Goal: Task Accomplishment & Management: Use online tool/utility

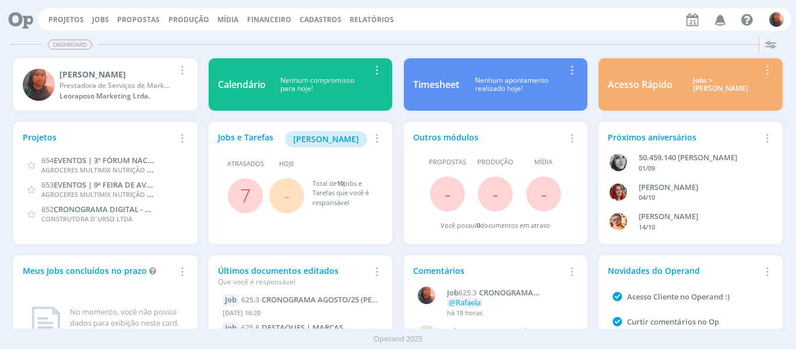
click at [236, 200] on span "7" at bounding box center [245, 195] width 35 height 35
click at [242, 196] on link "7" at bounding box center [245, 195] width 10 height 25
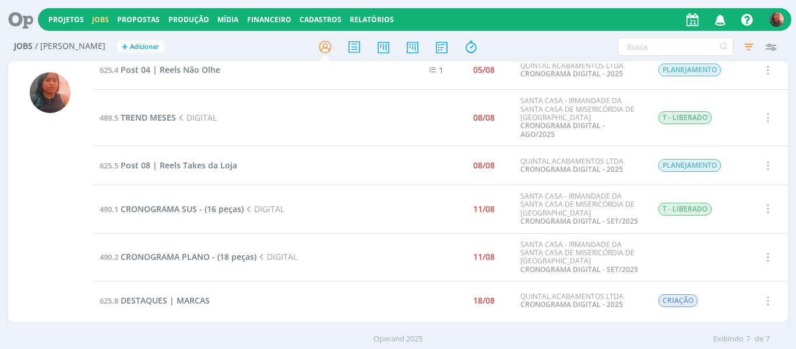
scroll to position [75, 0]
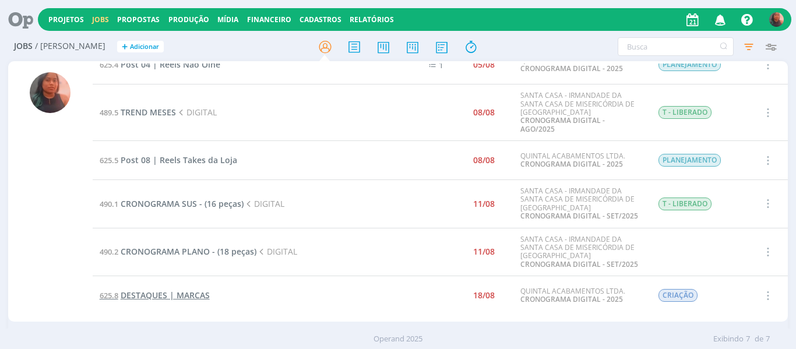
click at [190, 289] on span "DESTAQUES | MARCAS" at bounding box center [165, 294] width 89 height 11
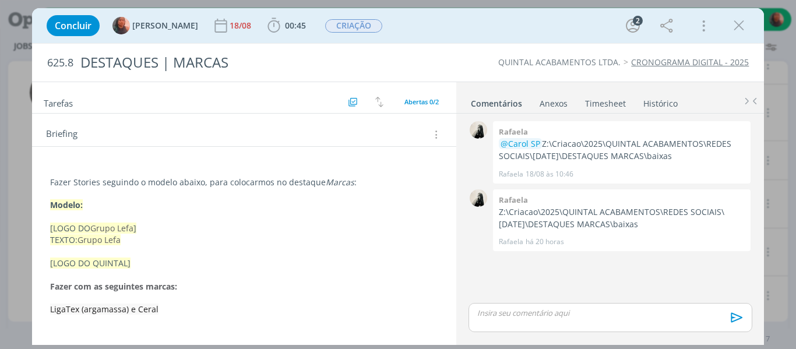
scroll to position [58, 0]
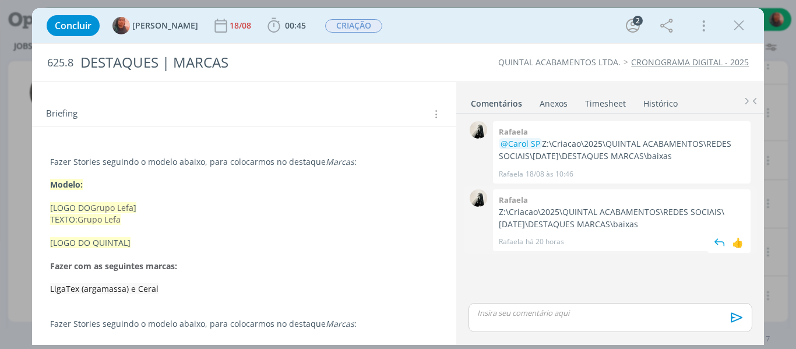
click at [551, 227] on p "Z:\Criacao\2025\QUINTAL ACABAMENTOS\REDES SOCIAIS\[DATE]\DESTAQUES MARCAS\baixas" at bounding box center [622, 218] width 246 height 24
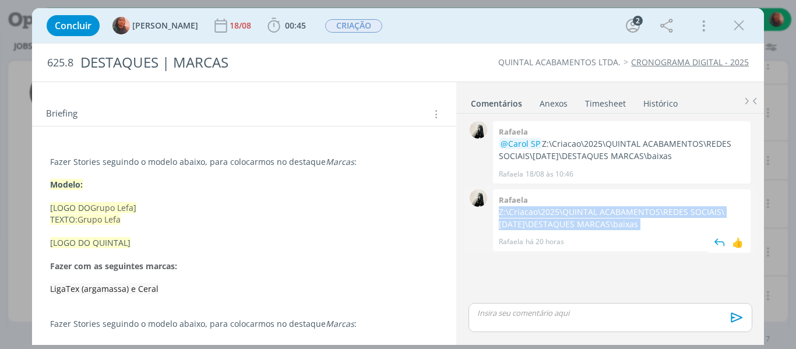
click at [551, 227] on p "Z:\Criacao\2025\QUINTAL ACABAMENTOS\REDES SOCIAIS\[DATE]\DESTAQUES MARCAS\baixas" at bounding box center [622, 218] width 246 height 24
copy p "Z:\Criacao\2025\QUINTAL ACABAMENTOS\REDES SOCIAIS\[DATE]\DESTAQUES MARCAS\baixas"
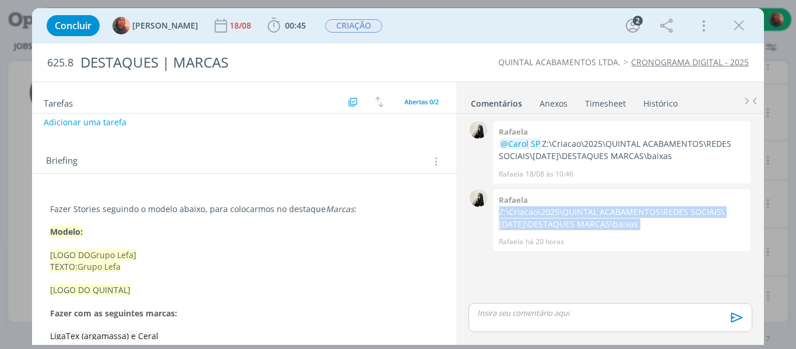
scroll to position [0, 0]
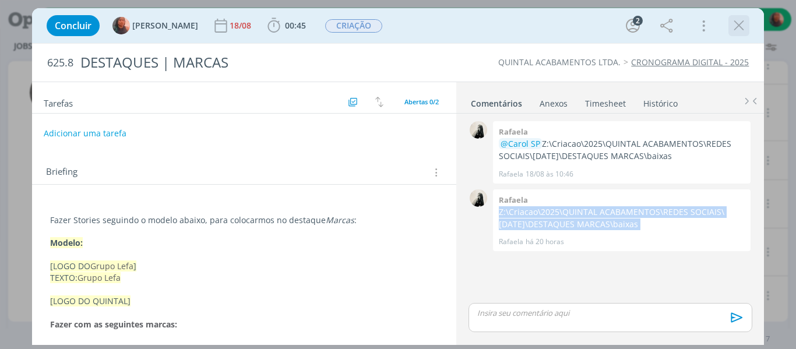
click at [733, 31] on icon "dialog" at bounding box center [738, 25] width 17 height 17
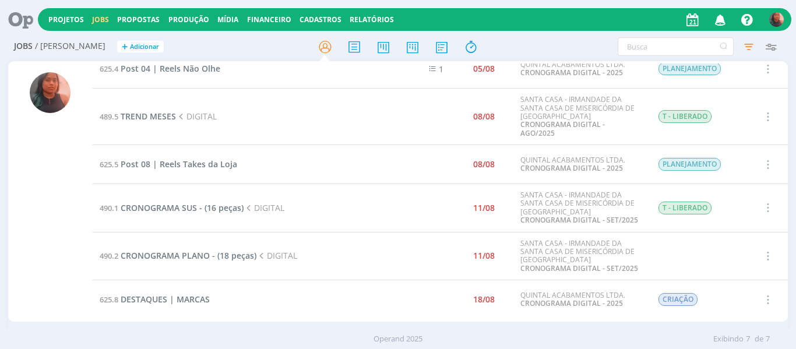
scroll to position [75, 0]
